Goal: Transaction & Acquisition: Purchase product/service

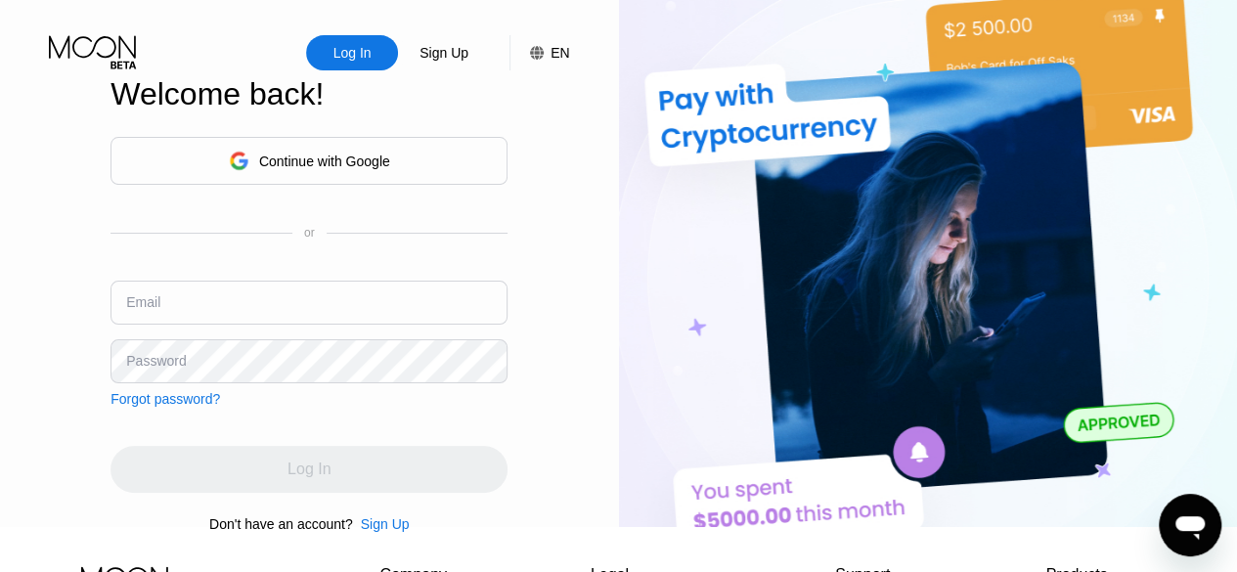
type input "[EMAIL_ADDRESS][DOMAIN_NAME]"
click at [498, 459] on div "Log In" at bounding box center [308, 469] width 397 height 47
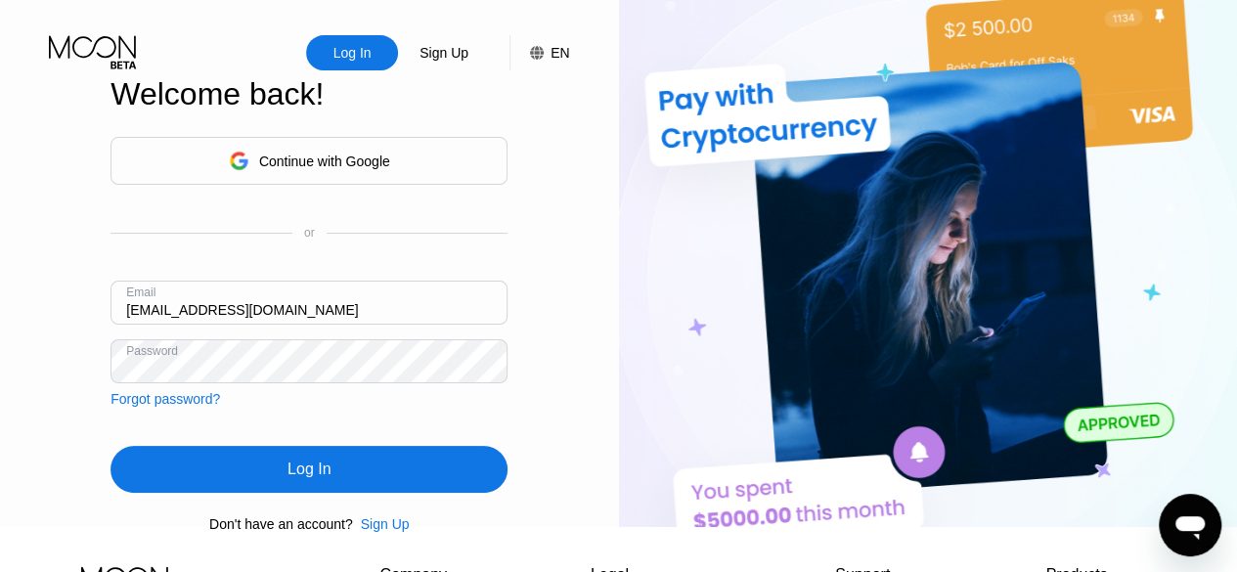
click at [469, 471] on div "Log In" at bounding box center [308, 469] width 397 height 47
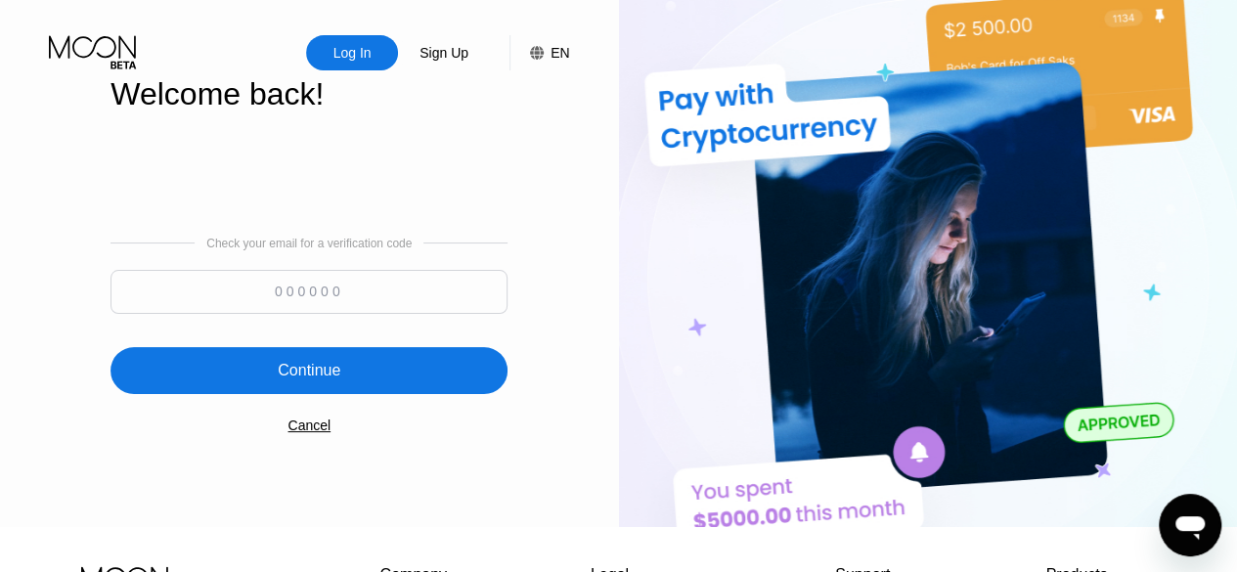
click at [381, 299] on input at bounding box center [308, 292] width 397 height 44
type input "683851"
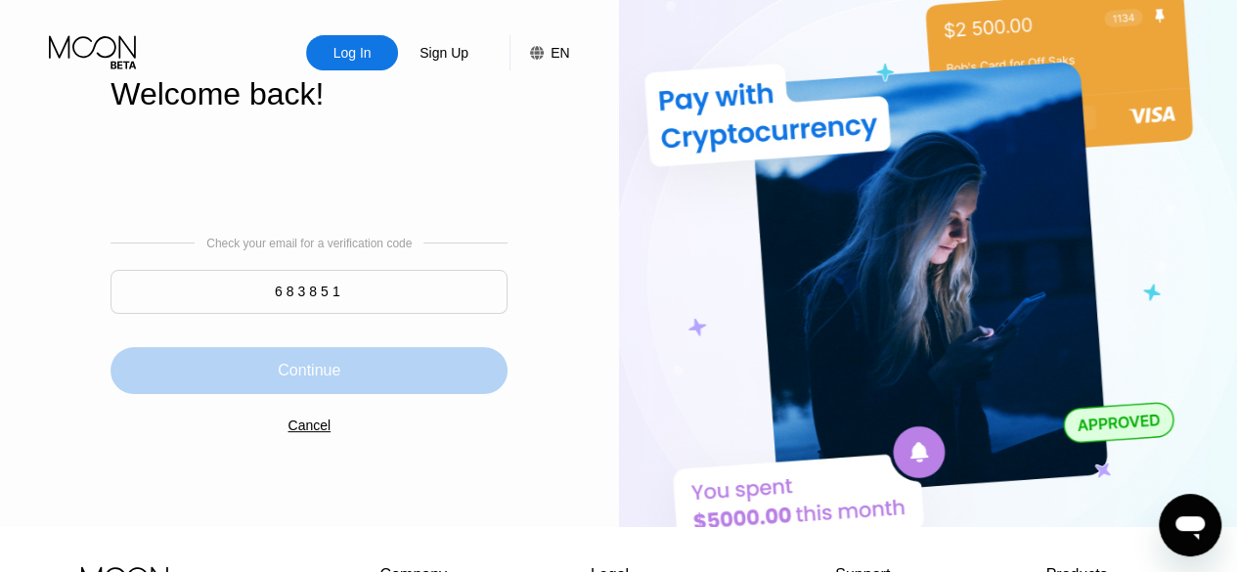
click at [378, 389] on div "Continue" at bounding box center [308, 370] width 397 height 47
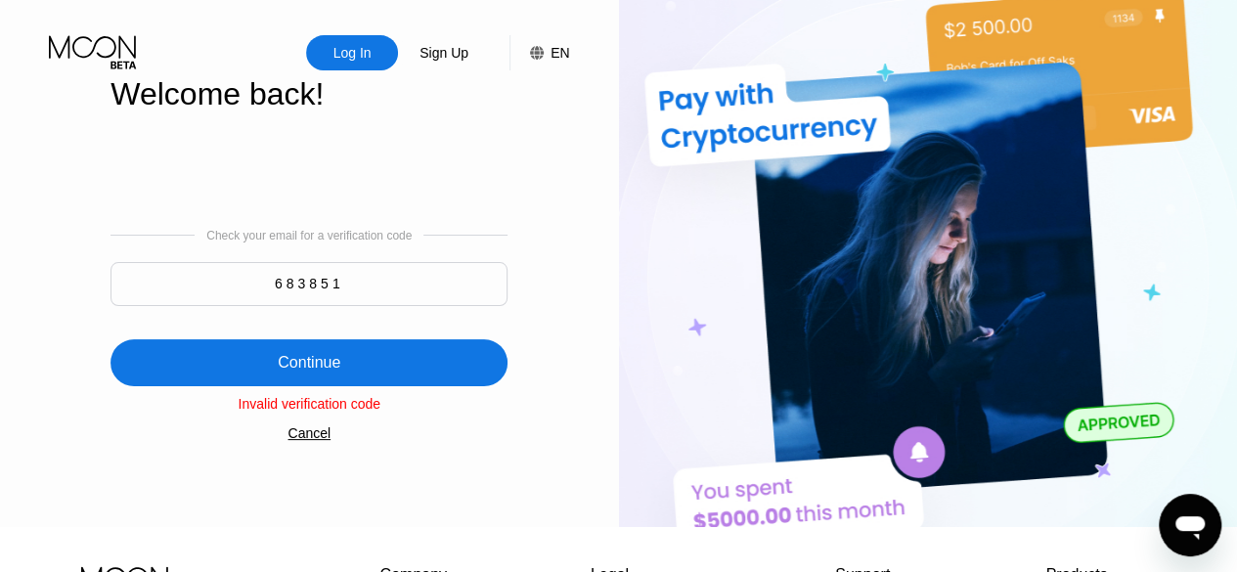
click at [364, 283] on input "683851" at bounding box center [308, 284] width 397 height 44
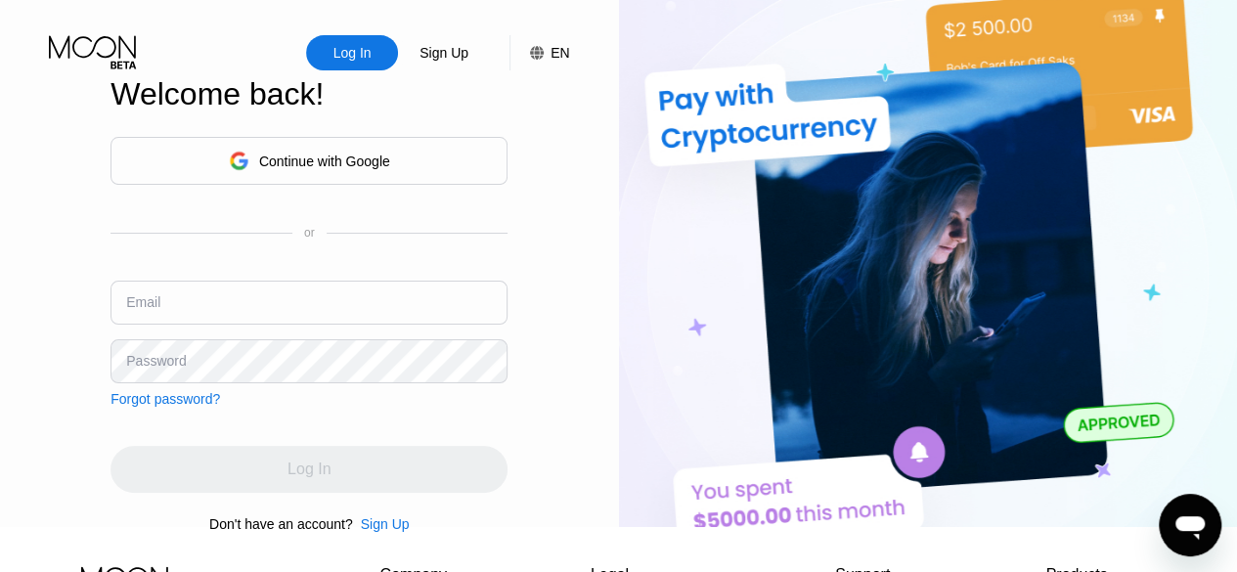
type input "[EMAIL_ADDRESS][DOMAIN_NAME]"
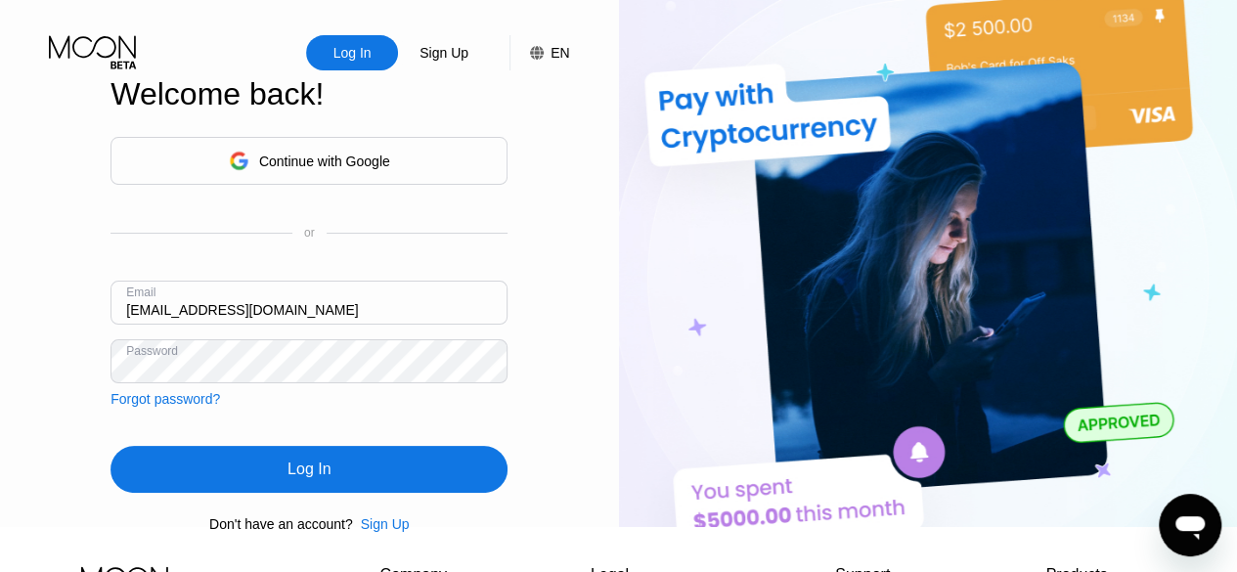
click at [439, 459] on div "Log In" at bounding box center [308, 469] width 397 height 47
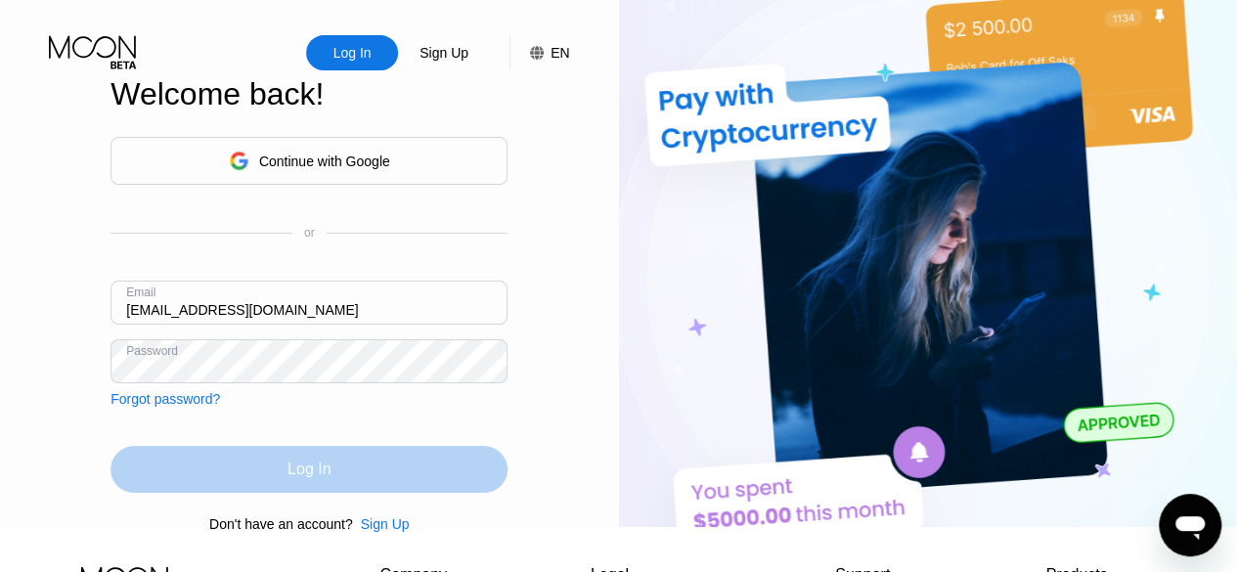
click at [428, 471] on div "Log In" at bounding box center [308, 469] width 397 height 47
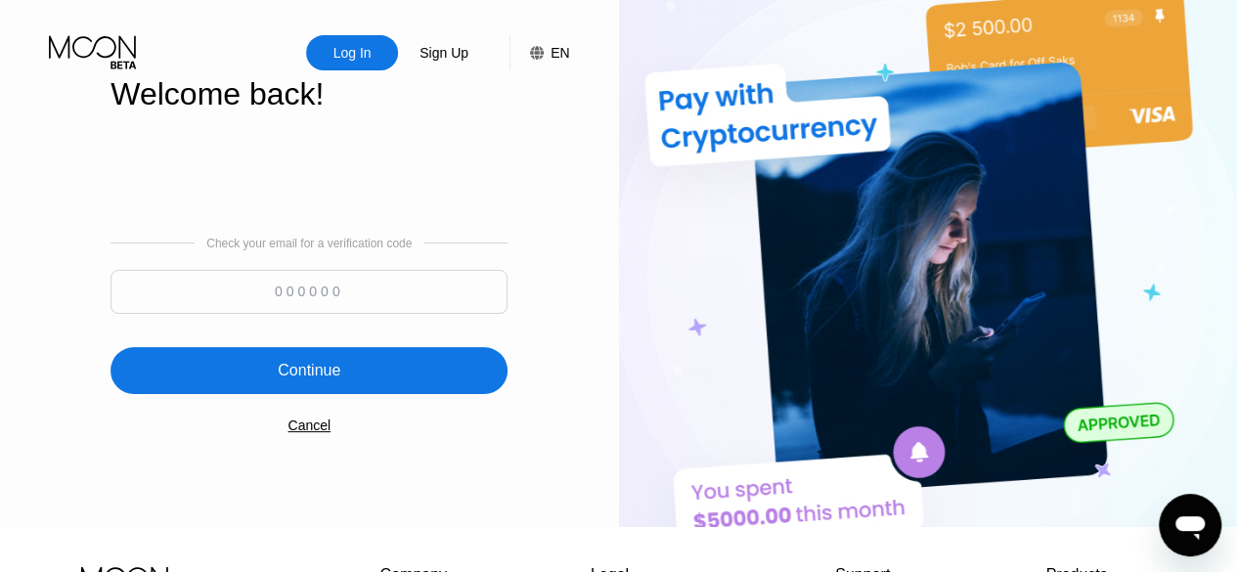
click at [372, 314] on input at bounding box center [308, 292] width 397 height 44
type input "289929"
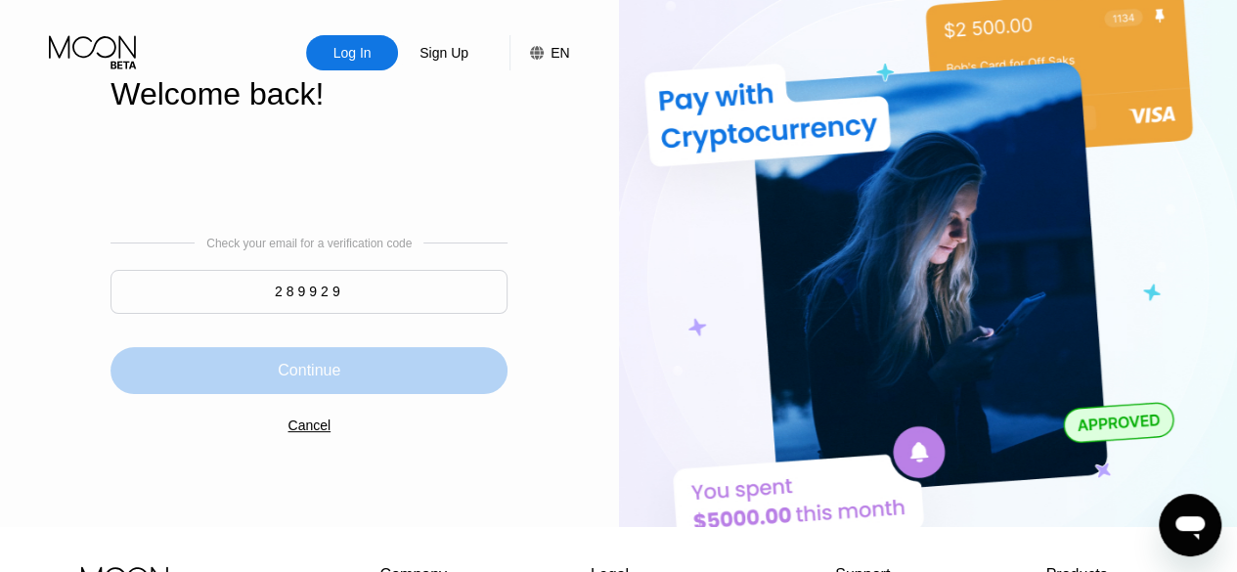
click at [361, 371] on div "Continue" at bounding box center [308, 370] width 397 height 47
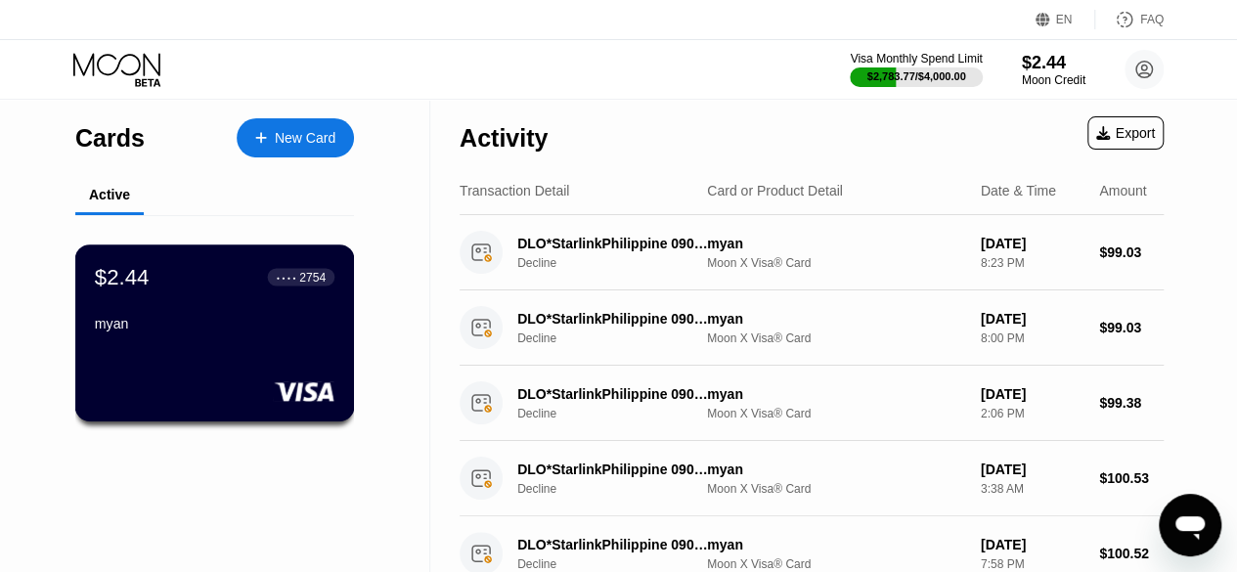
click at [251, 331] on div "myan" at bounding box center [215, 324] width 240 height 16
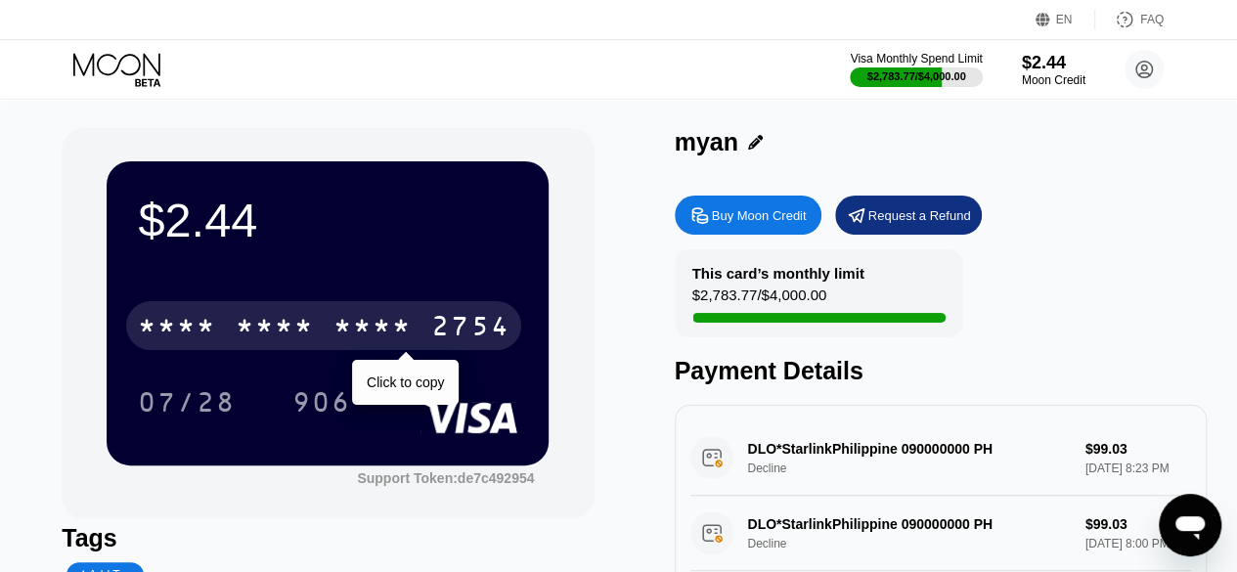
click at [433, 342] on div "2754" at bounding box center [470, 328] width 78 height 31
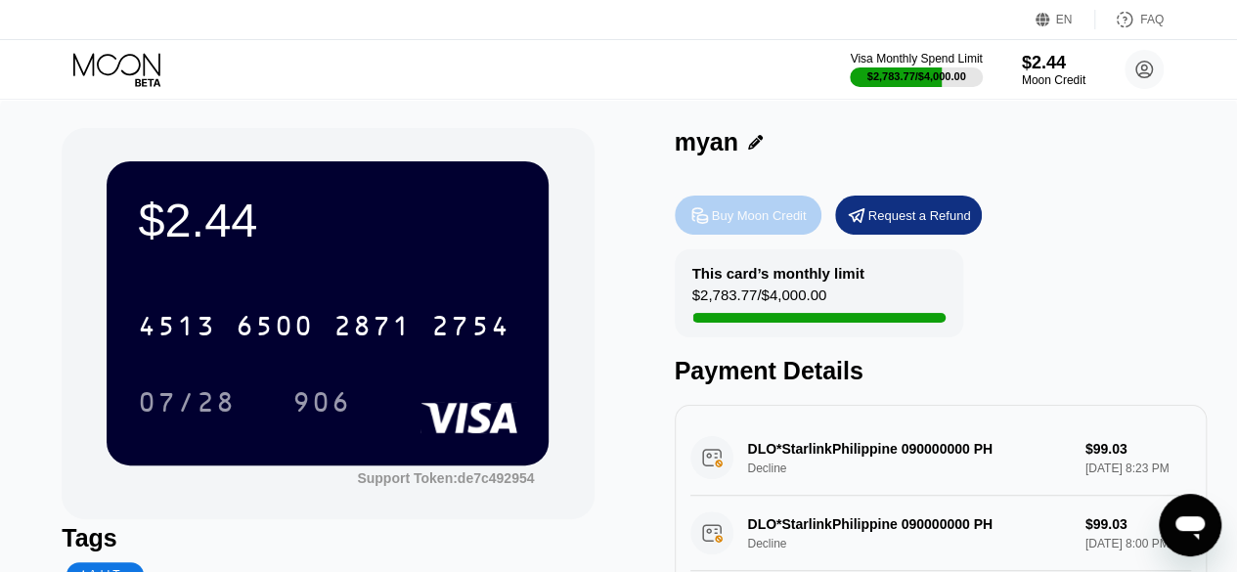
click at [763, 233] on div "Buy Moon Credit" at bounding box center [748, 215] width 147 height 39
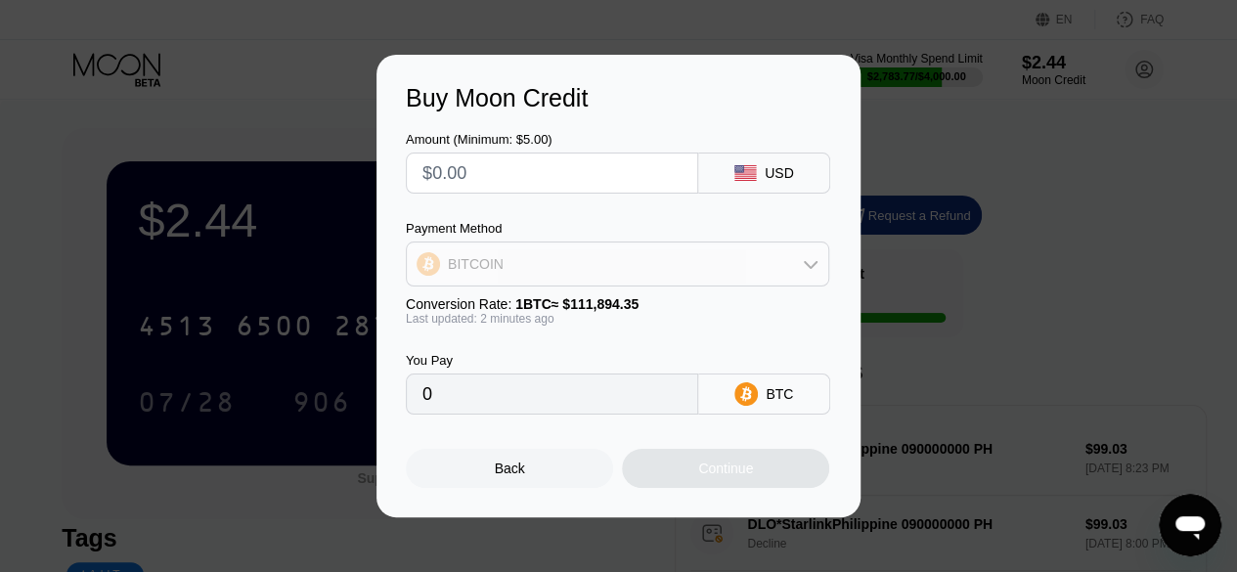
click at [702, 267] on div "BITCOIN" at bounding box center [617, 263] width 421 height 39
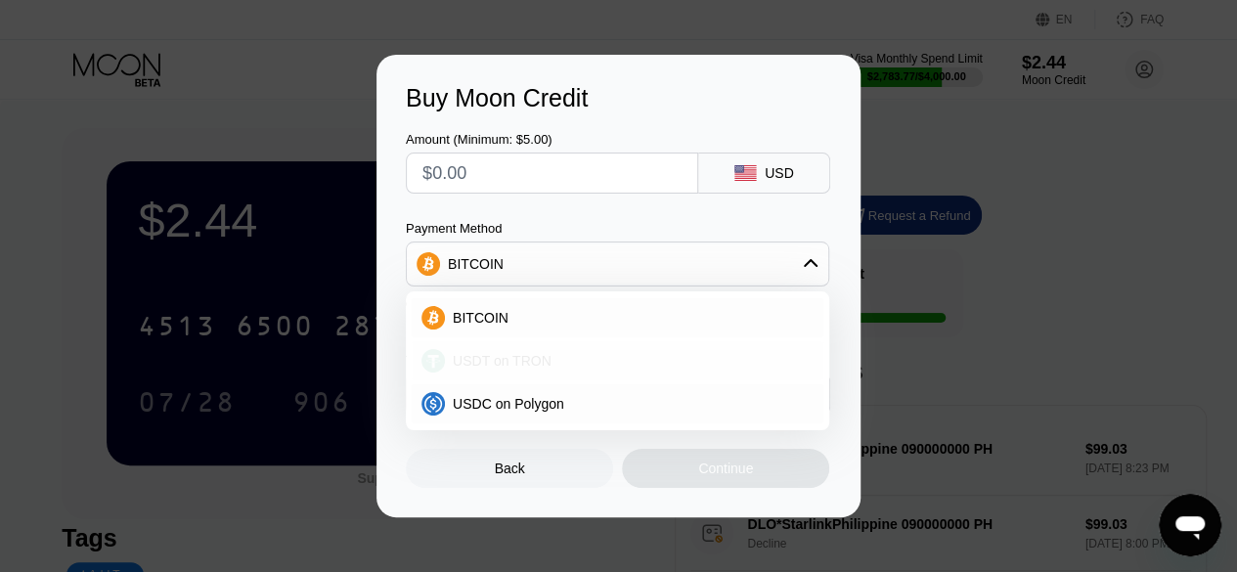
click at [624, 361] on div "USDT on TRON" at bounding box center [629, 361] width 369 height 16
type input "0.00"
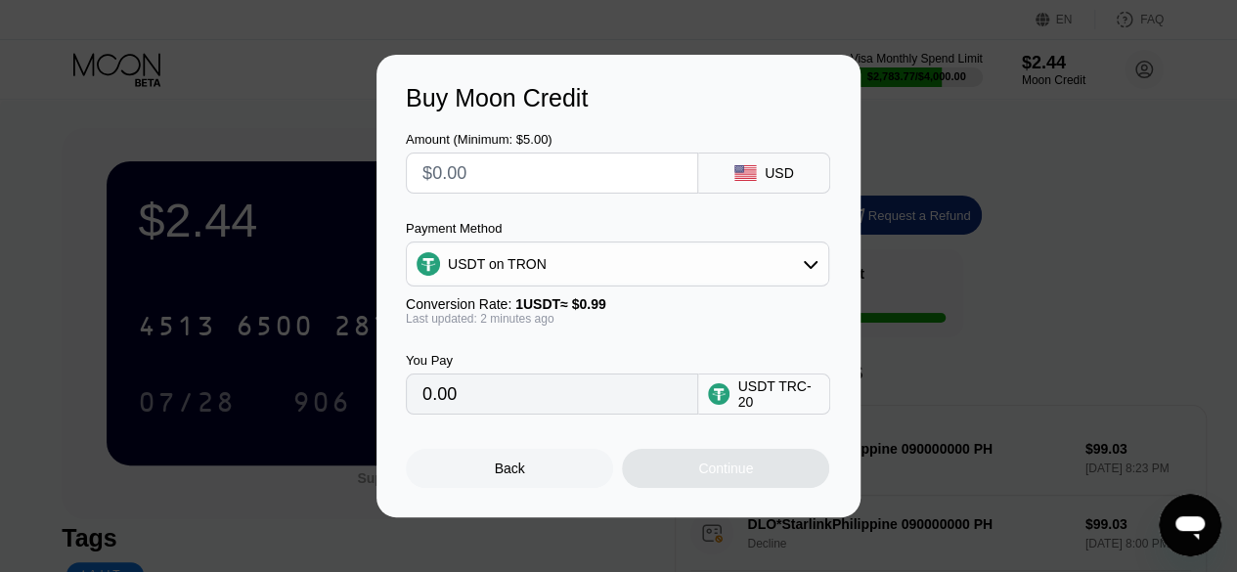
click at [549, 173] on input "text" at bounding box center [551, 172] width 259 height 39
type input "$02"
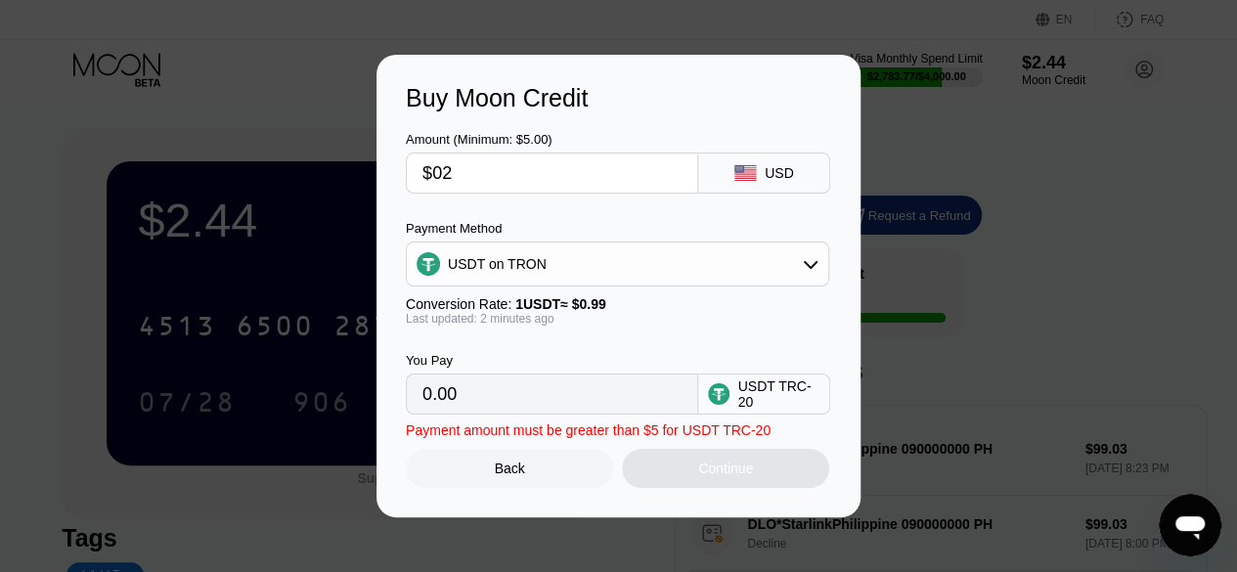
type input "2.02"
type input "$0"
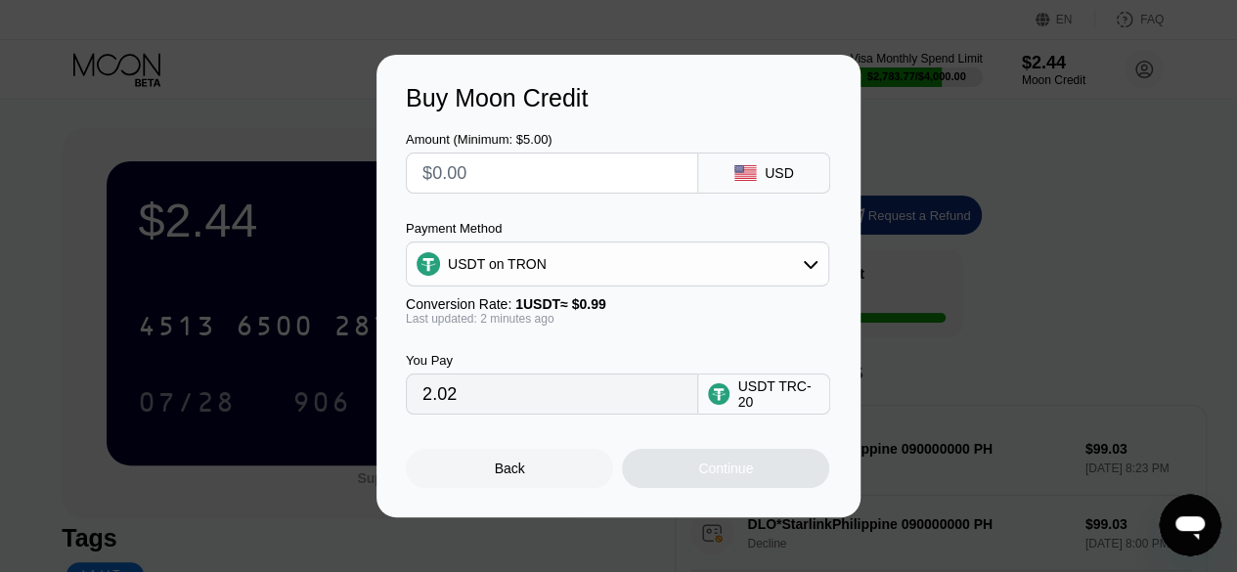
type input "0.00"
type input "$2"
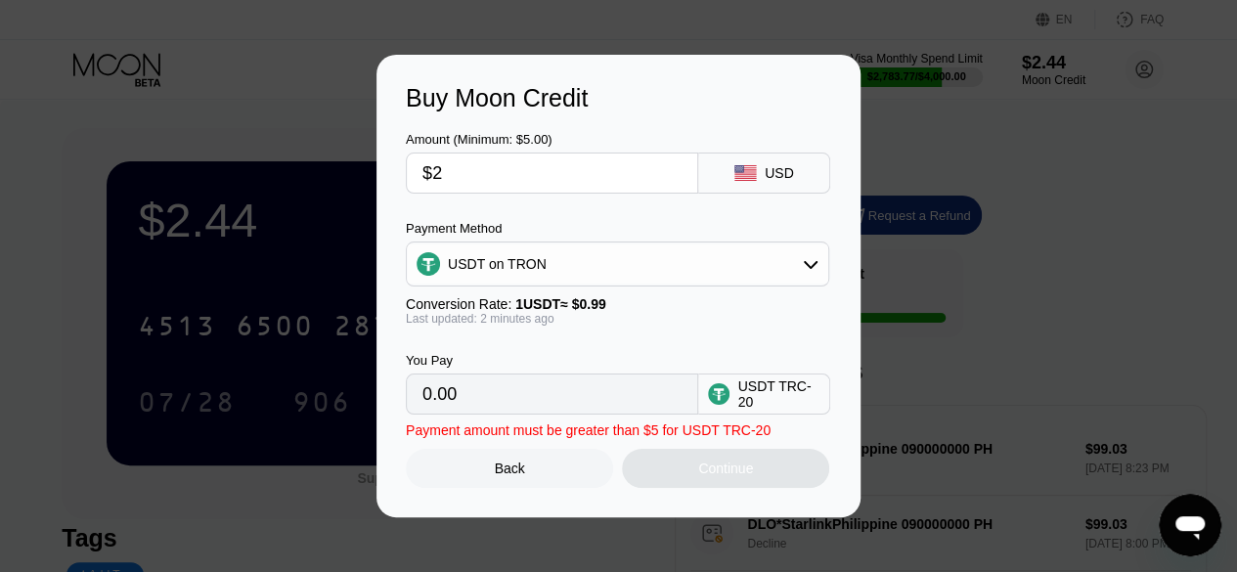
type input "2.02"
type input "$20"
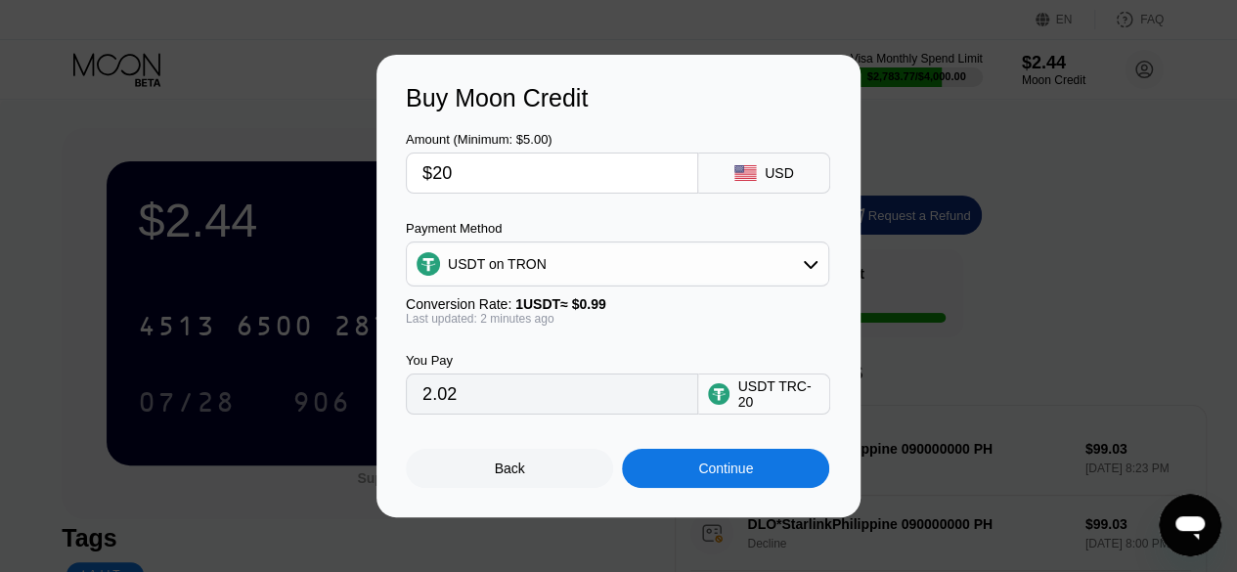
type input "20.20"
type input "$202"
type input "204.04"
type input "$202"
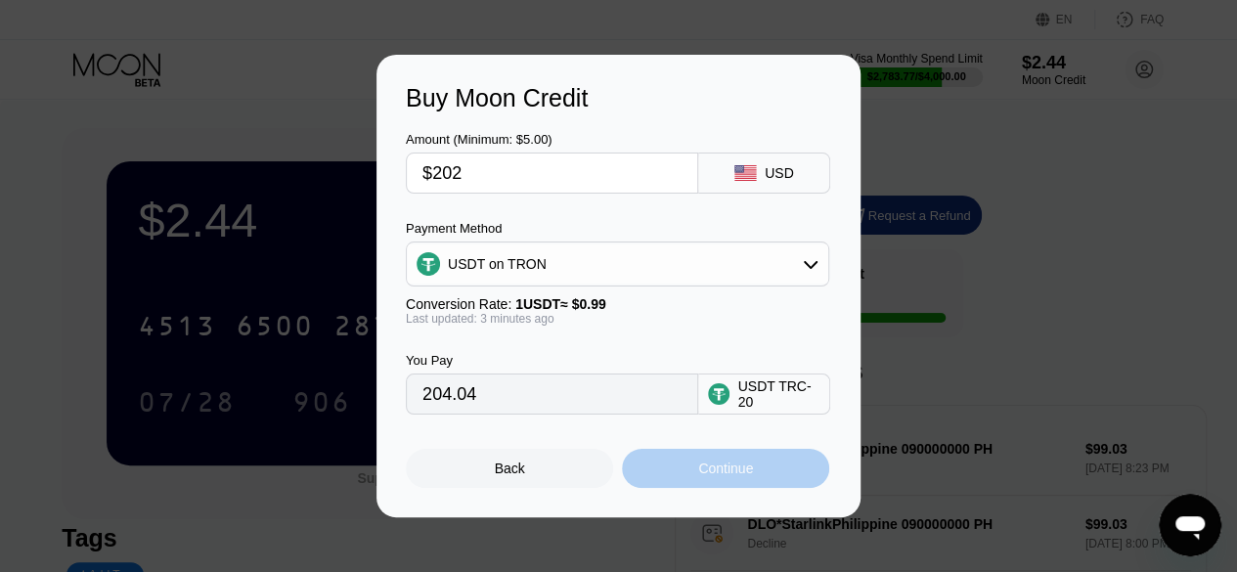
click at [713, 476] on div "Continue" at bounding box center [725, 468] width 55 height 16
